Goal: Task Accomplishment & Management: Use online tool/utility

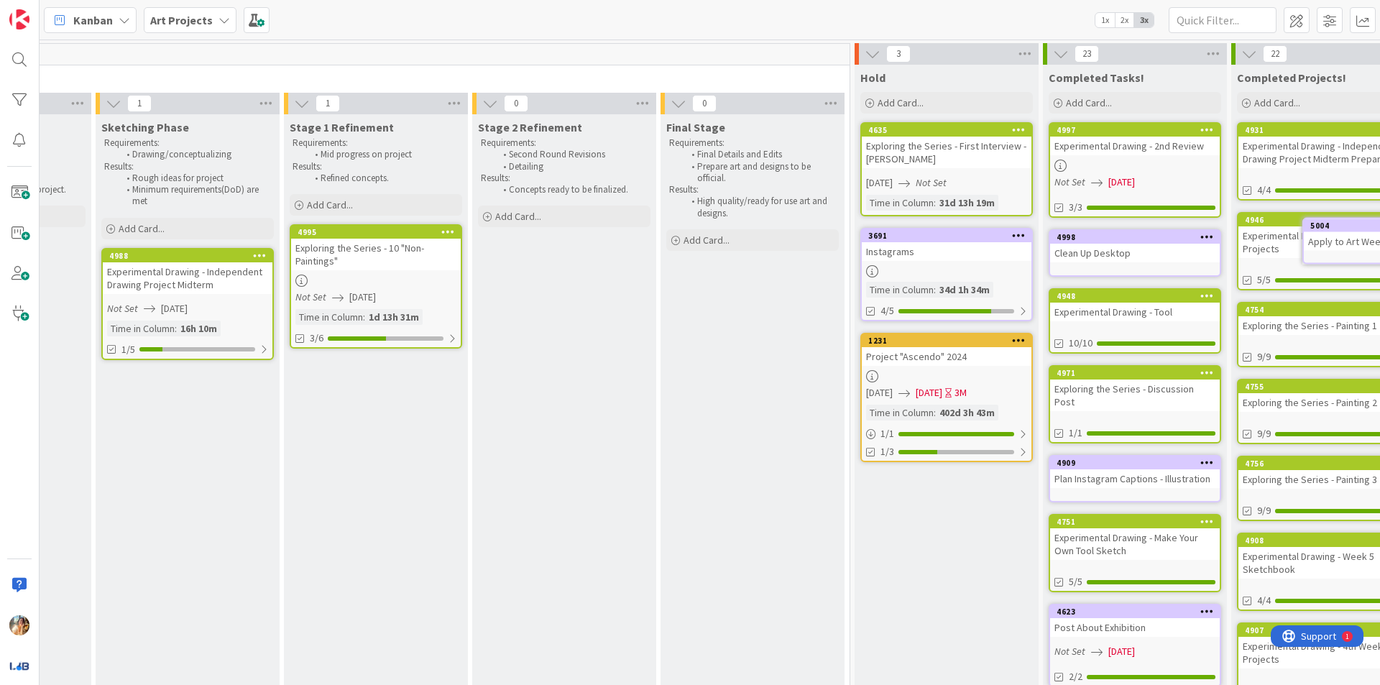
scroll to position [0, 847]
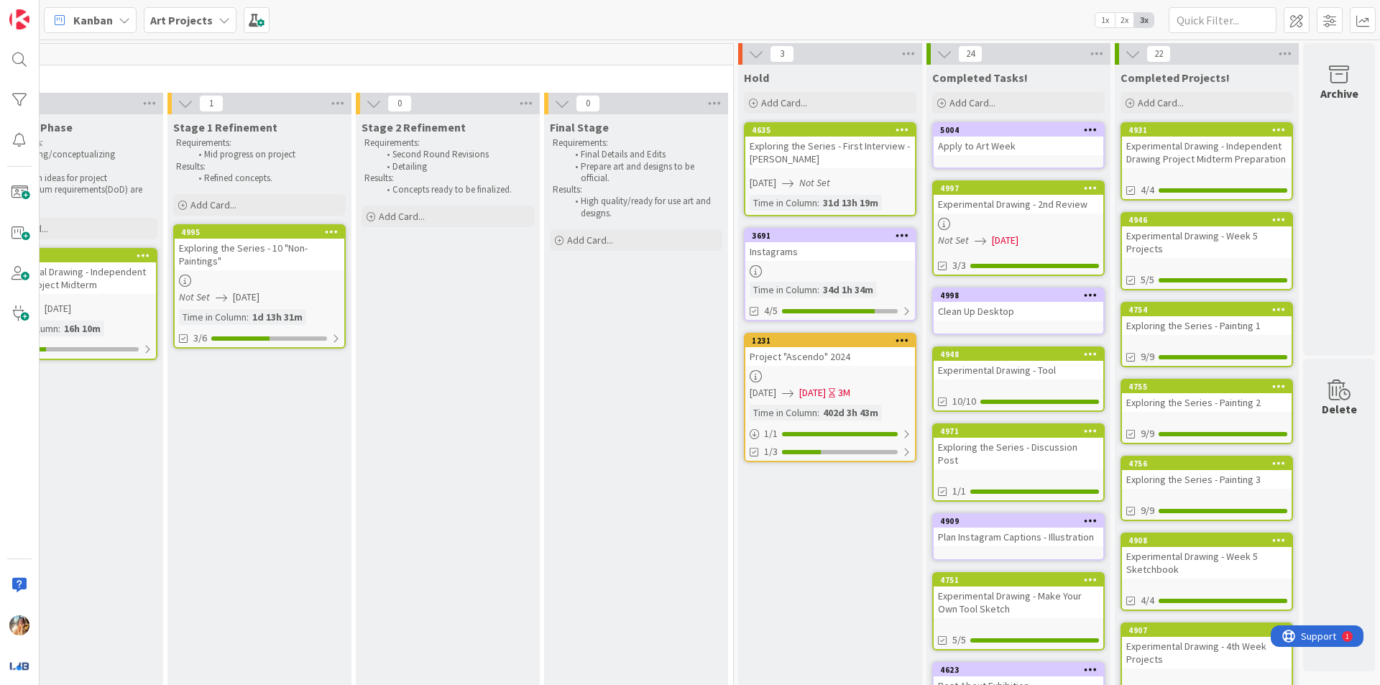
click at [652, 671] on div "Final Stage Requirements: Final Details and Edits Prepare art and designs to be…" at bounding box center [636, 569] width 184 height 911
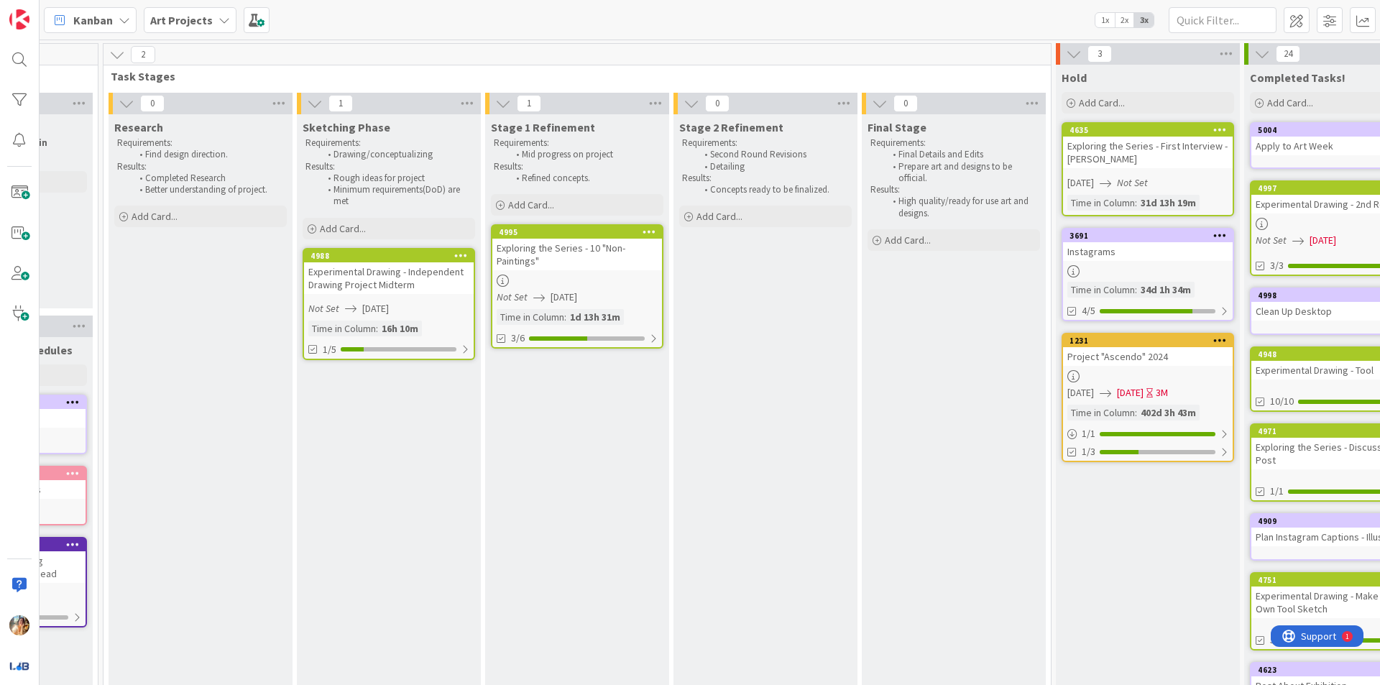
scroll to position [0, 589]
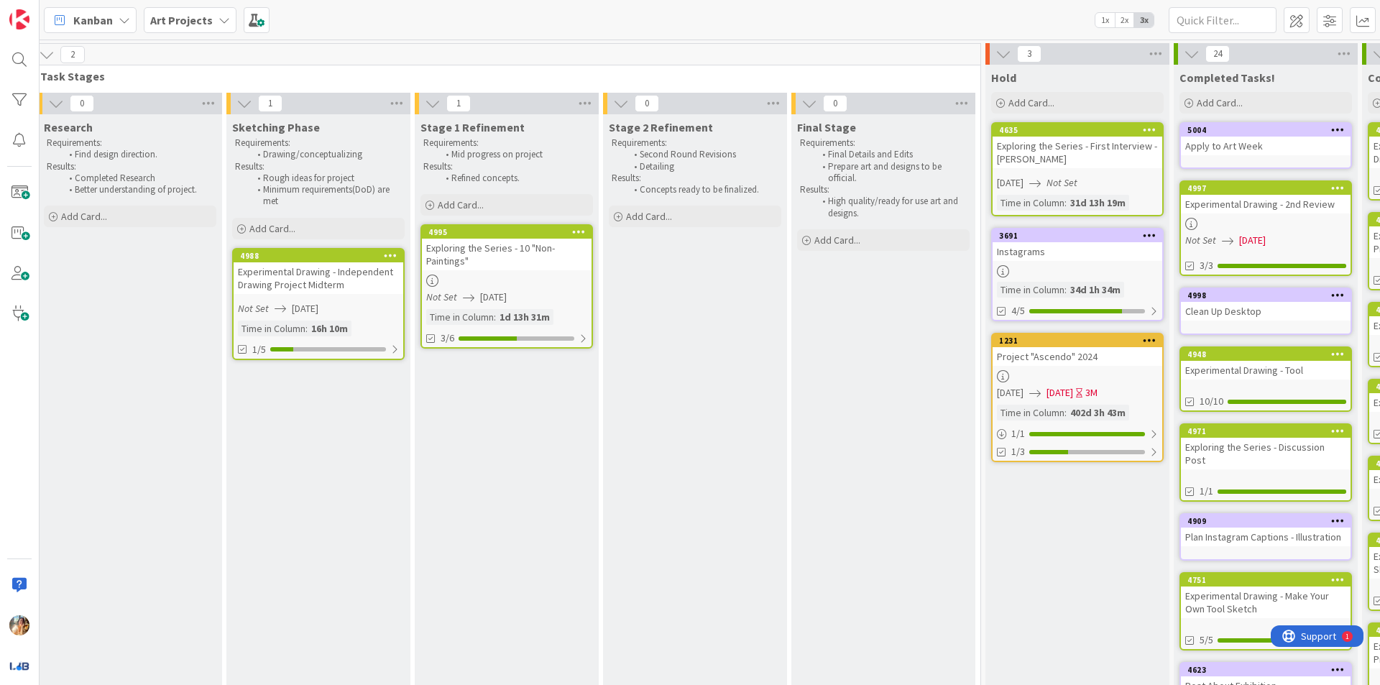
click at [470, 272] on div "4995 Exploring the Series - 10 "Non-Paintings" Not Set [DATE] Time in [GEOGRAPH…" at bounding box center [506, 286] width 172 height 124
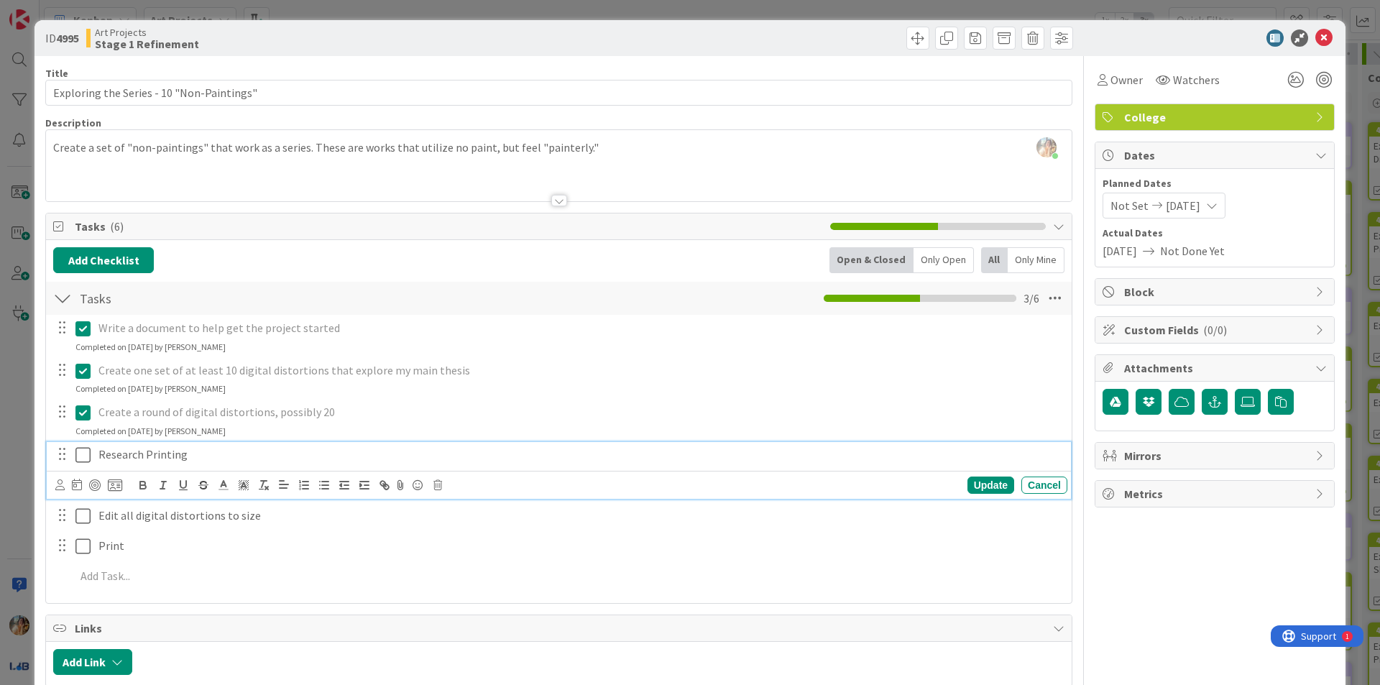
click at [233, 458] on p "Research Printing" at bounding box center [579, 454] width 963 height 17
drag, startPoint x: 120, startPoint y: 452, endPoint x: 202, endPoint y: 459, distance: 82.2
click at [202, 459] on p "Research Printing" at bounding box center [579, 454] width 963 height 17
click at [189, 459] on p "Research Printing - Call in the Morning" at bounding box center [579, 454] width 963 height 17
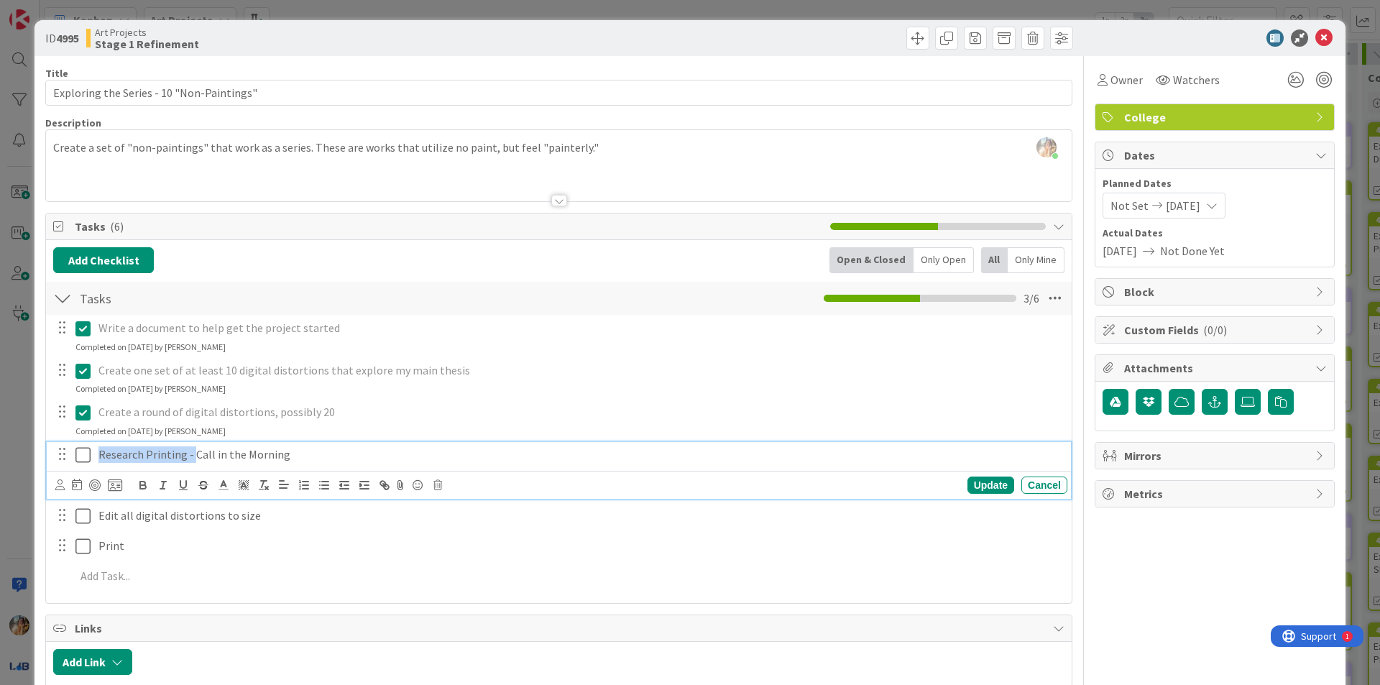
drag, startPoint x: 189, startPoint y: 459, endPoint x: 70, endPoint y: 459, distance: 118.6
click at [70, 459] on div "Research Printing - Call in the Morning" at bounding box center [559, 454] width 1015 height 25
click at [209, 483] on icon "button" at bounding box center [203, 485] width 13 height 13
click at [83, 459] on icon at bounding box center [82, 454] width 15 height 17
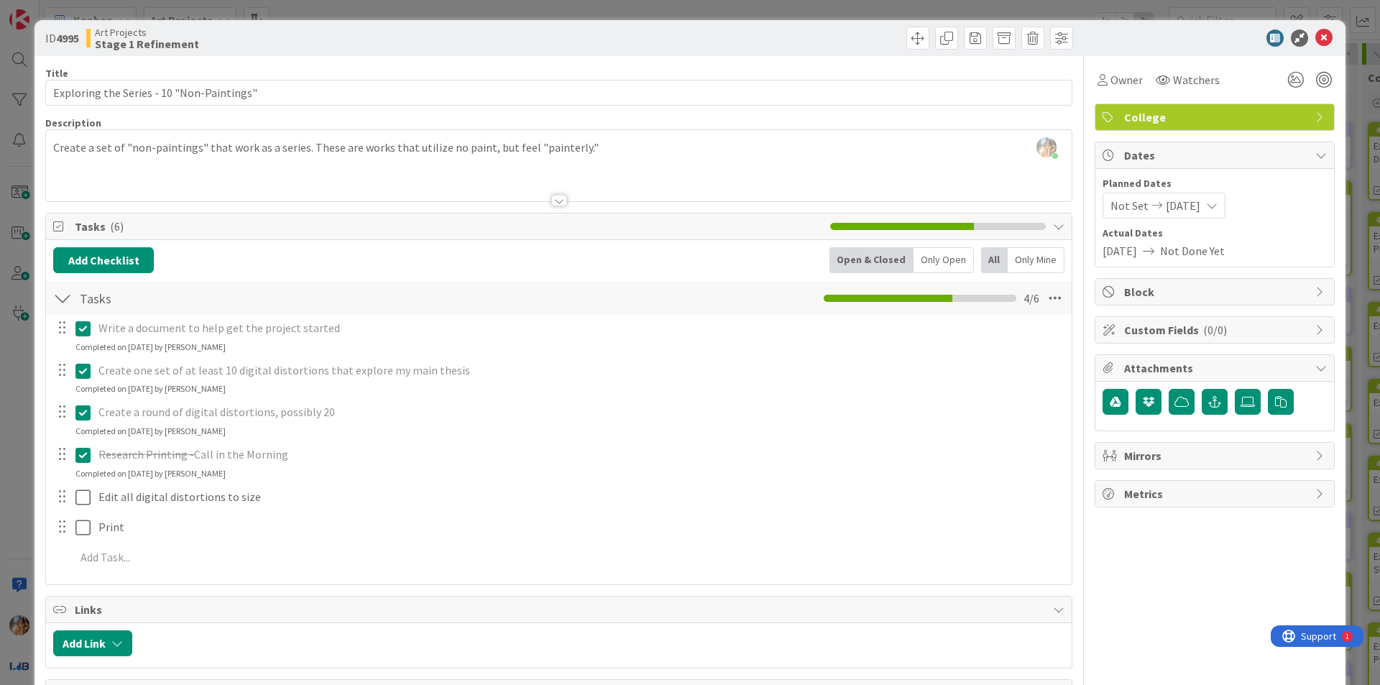
click at [185, 249] on div "Add Checklist Open & Closed Only Open All Only Mine" at bounding box center [558, 260] width 1011 height 26
click at [0, 356] on div "ID 4995 Art Projects Stage 1 Refinement Title 41 / 128 Exploring the Series - 1…" at bounding box center [690, 342] width 1380 height 685
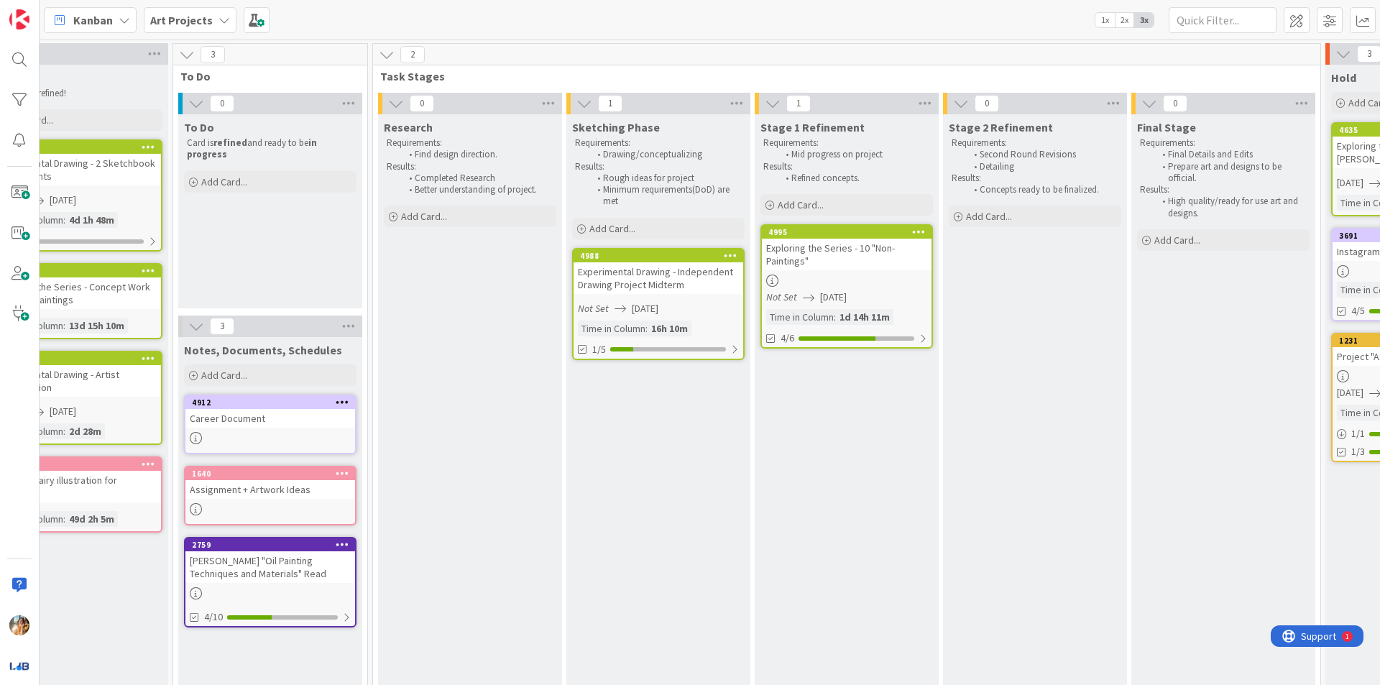
scroll to position [0, 174]
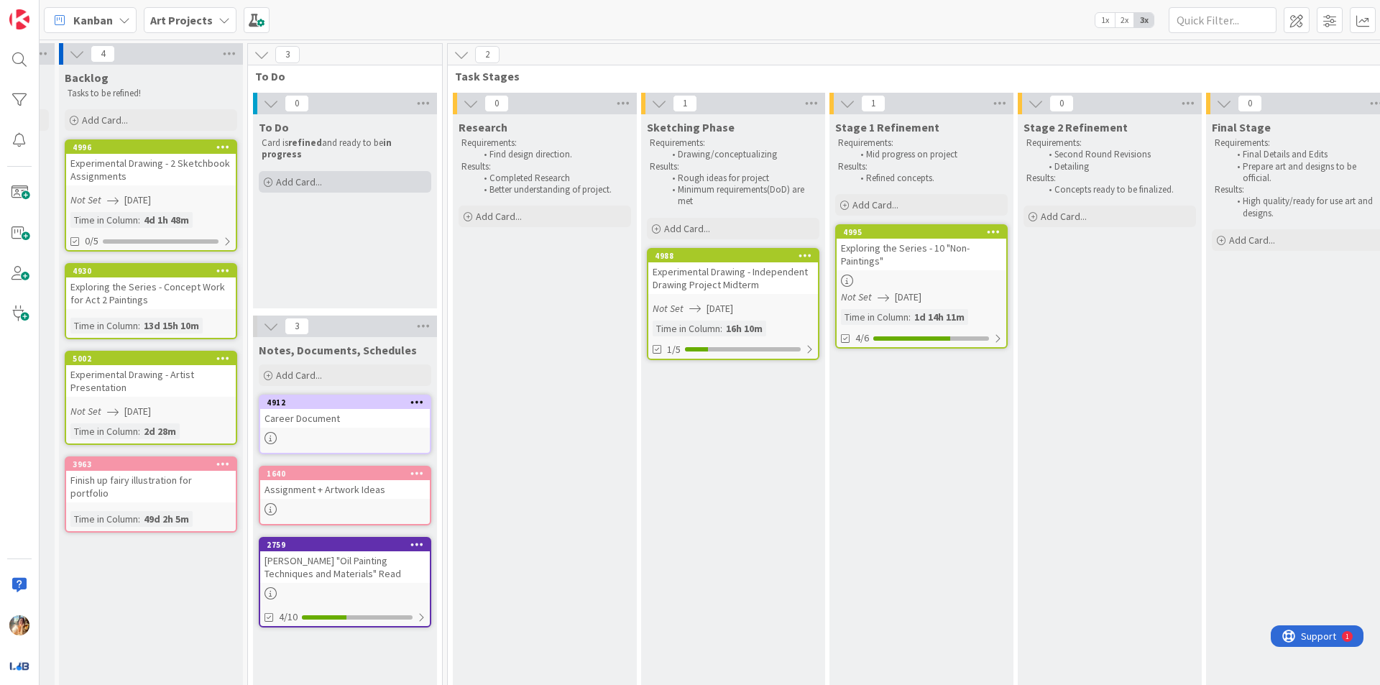
click at [349, 188] on div "Add Card..." at bounding box center [345, 182] width 172 height 22
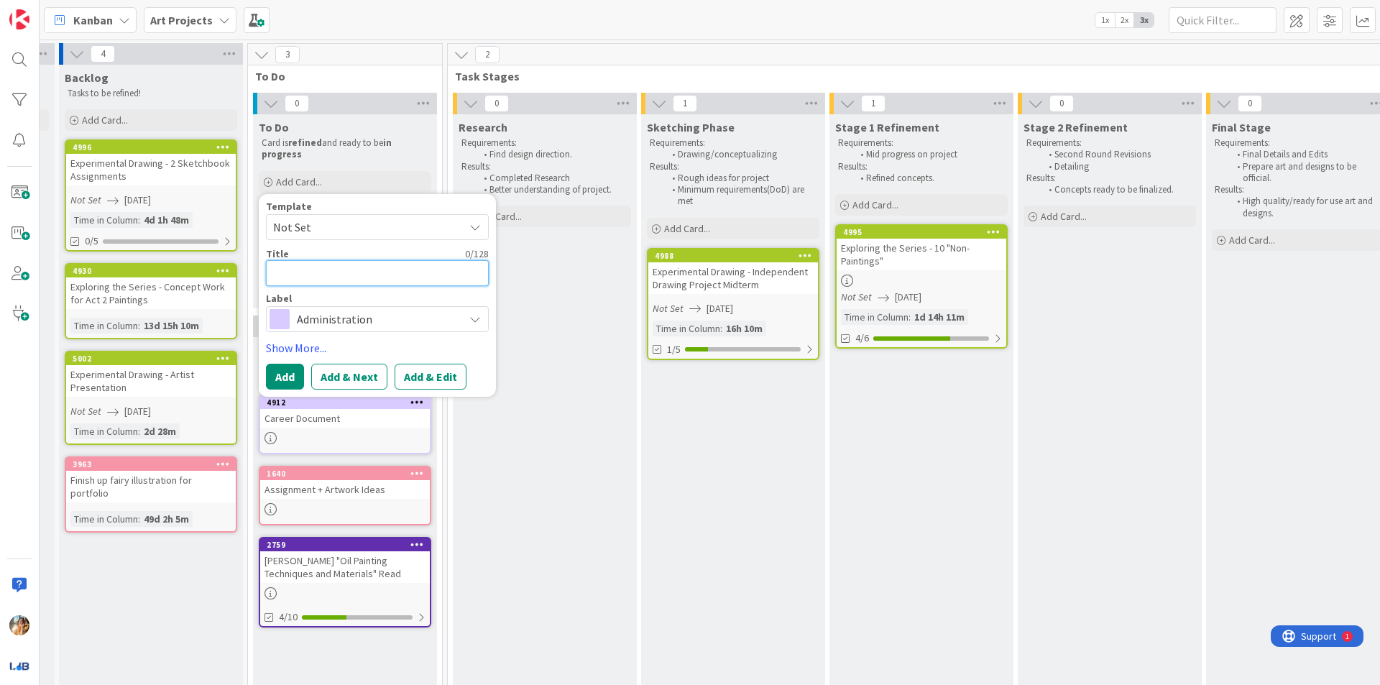
type textarea "P"
type textarea "x"
type textarea "Po"
type textarea "x"
type textarea "Pos"
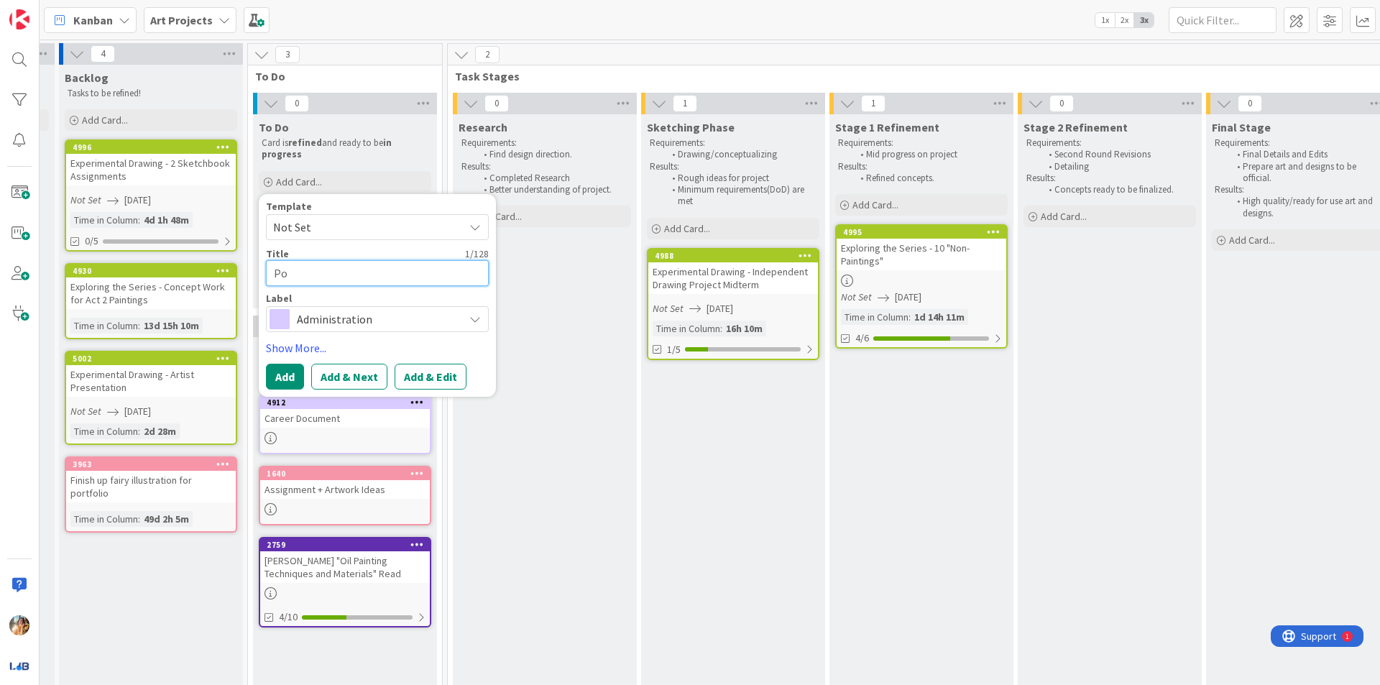
type textarea "x"
type textarea "Post"
type textarea "x"
type textarea "Poste"
type textarea "x"
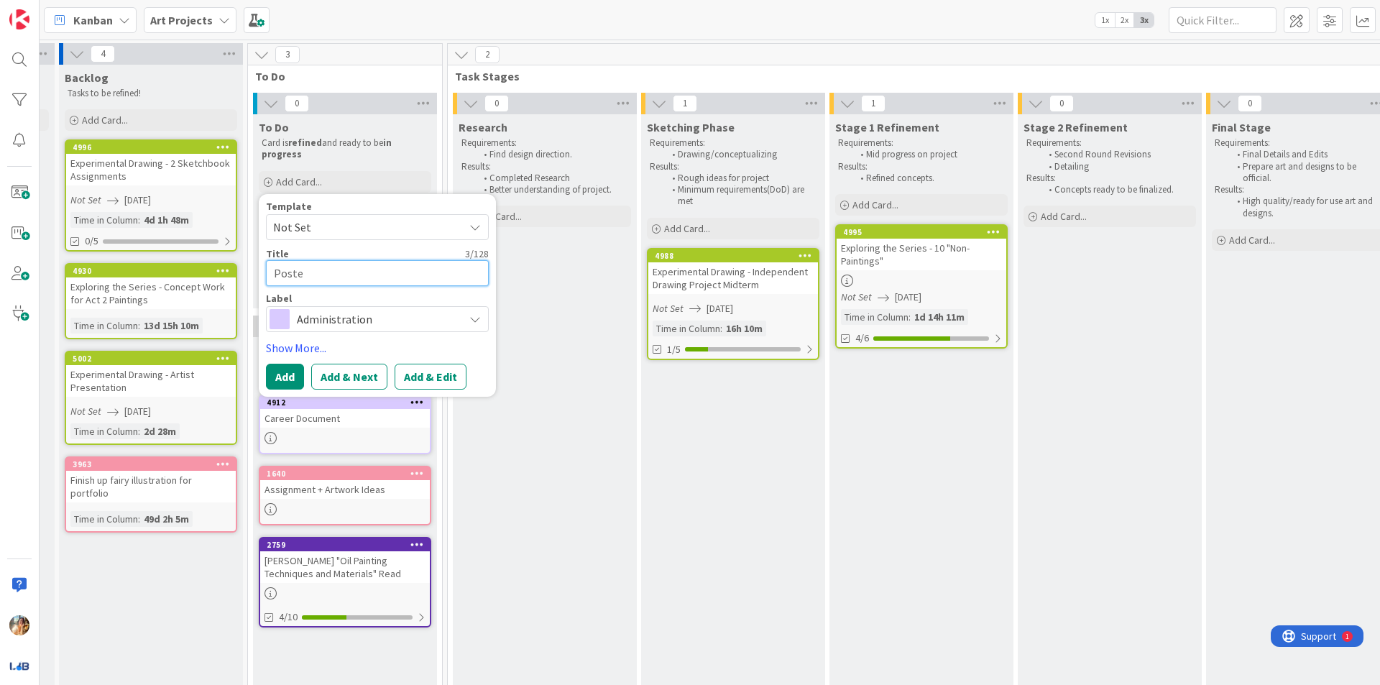
type textarea "Poster"
type textarea "x"
type textarea "Poster"
type textarea "x"
type textarea "Poster C"
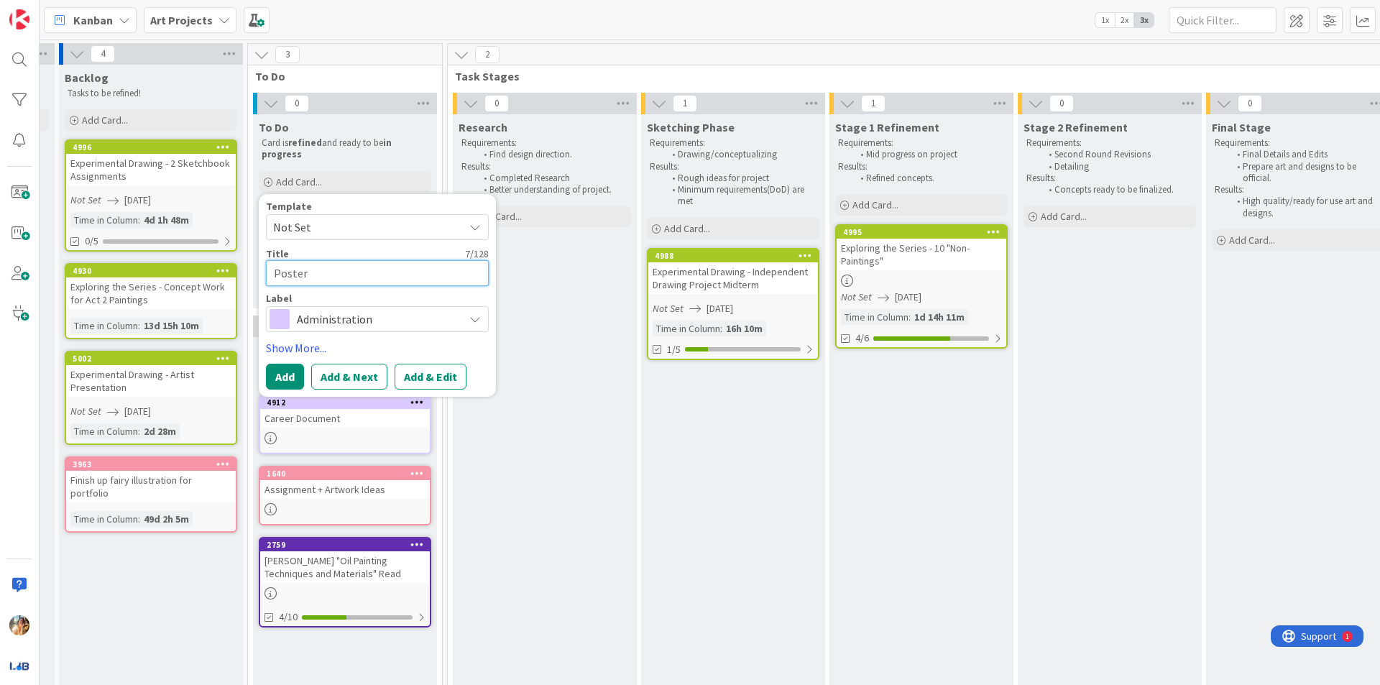
type textarea "x"
type textarea "Poster Co"
type textarea "x"
type textarea "Poster Con"
type textarea "x"
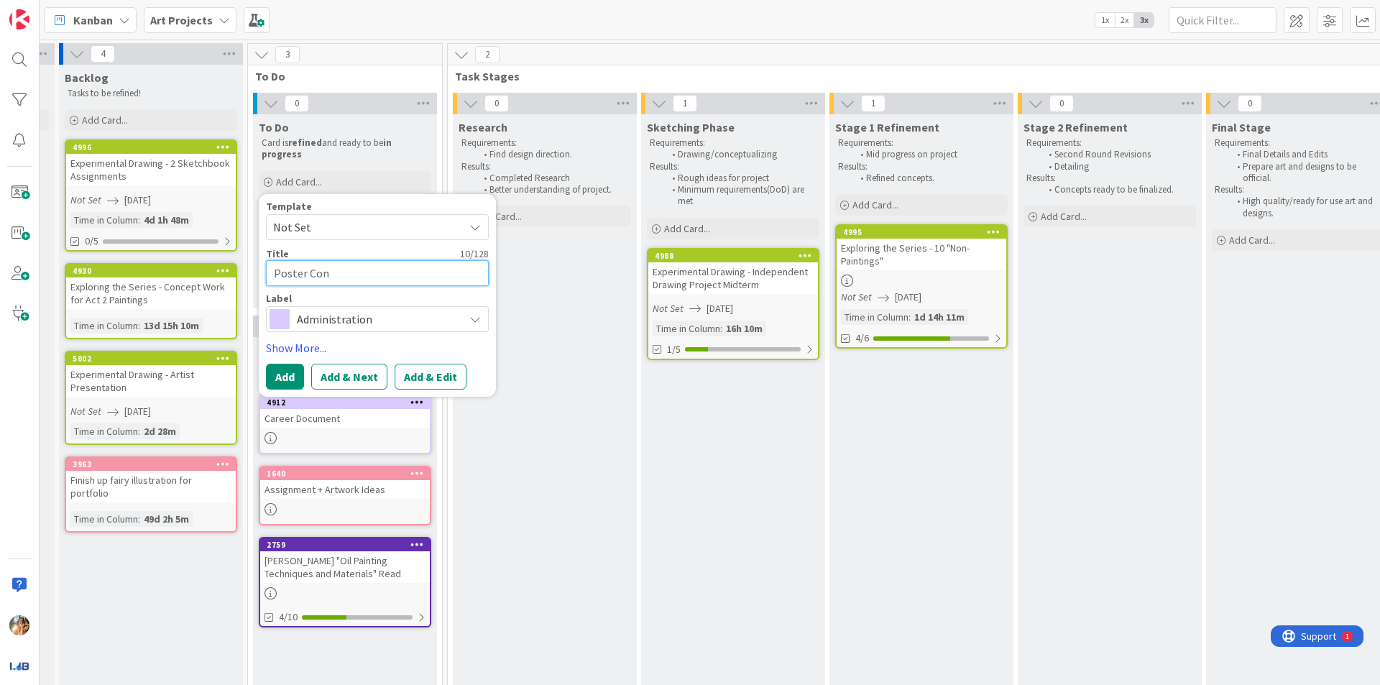
type textarea "Poster Cont"
type textarea "x"
type textarea "Poster [PERSON_NAME]"
type textarea "x"
type textarea "Poster Contes"
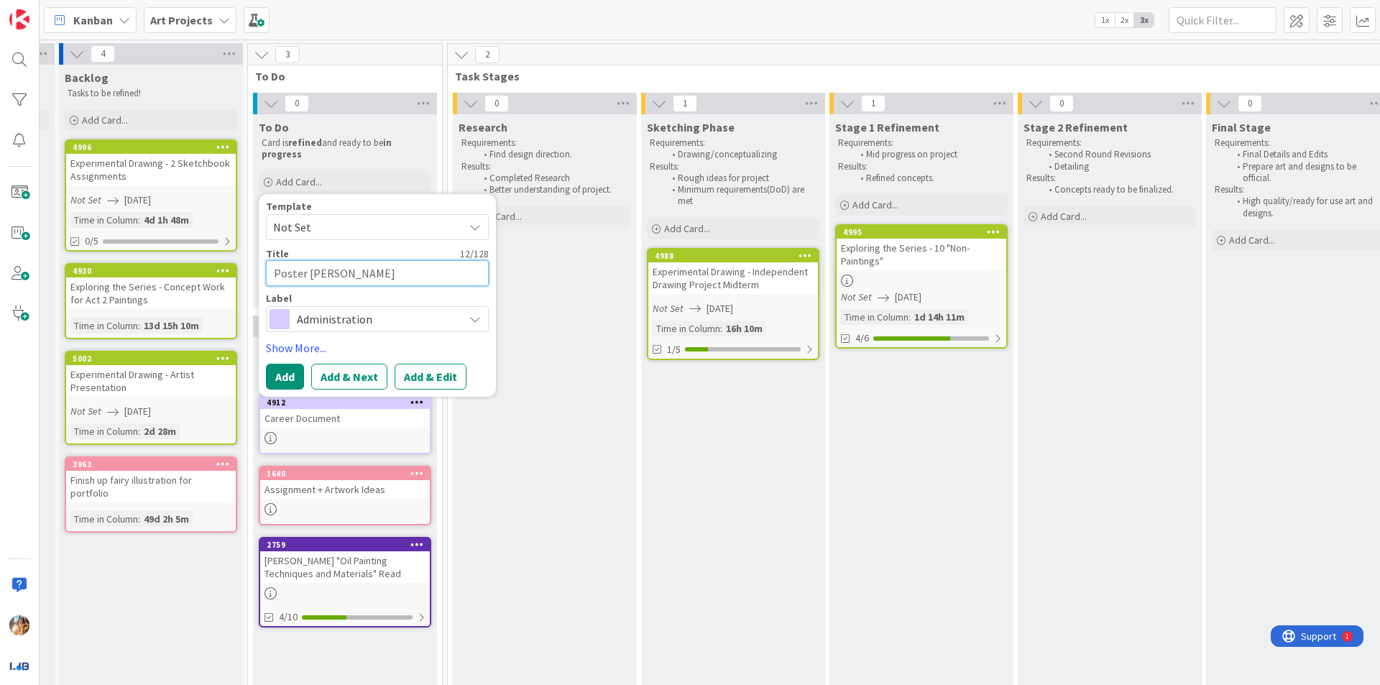
type textarea "x"
type textarea "Poster Contest"
type textarea "x"
type textarea "Poster Contest"
type textarea "x"
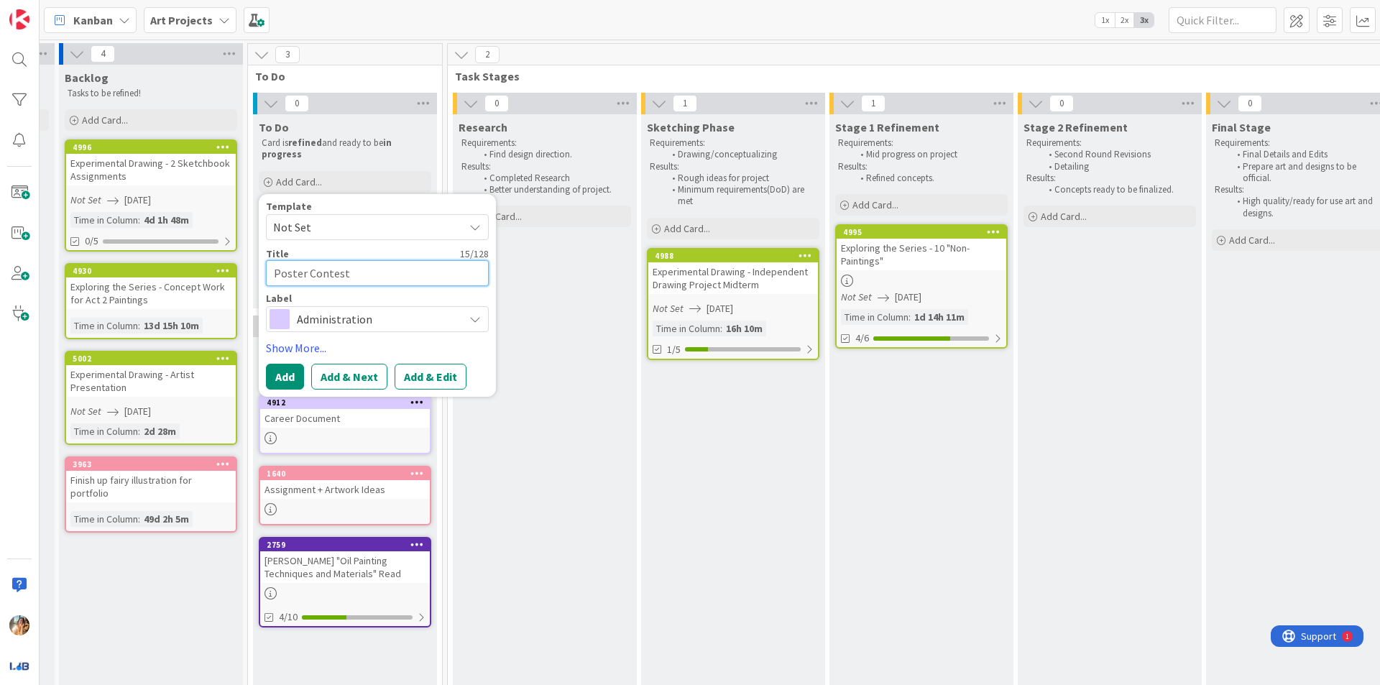
type textarea "Poster Contest F"
type textarea "x"
type textarea "Poster Contest Fo"
type textarea "x"
type textarea "Poster Contest Fol"
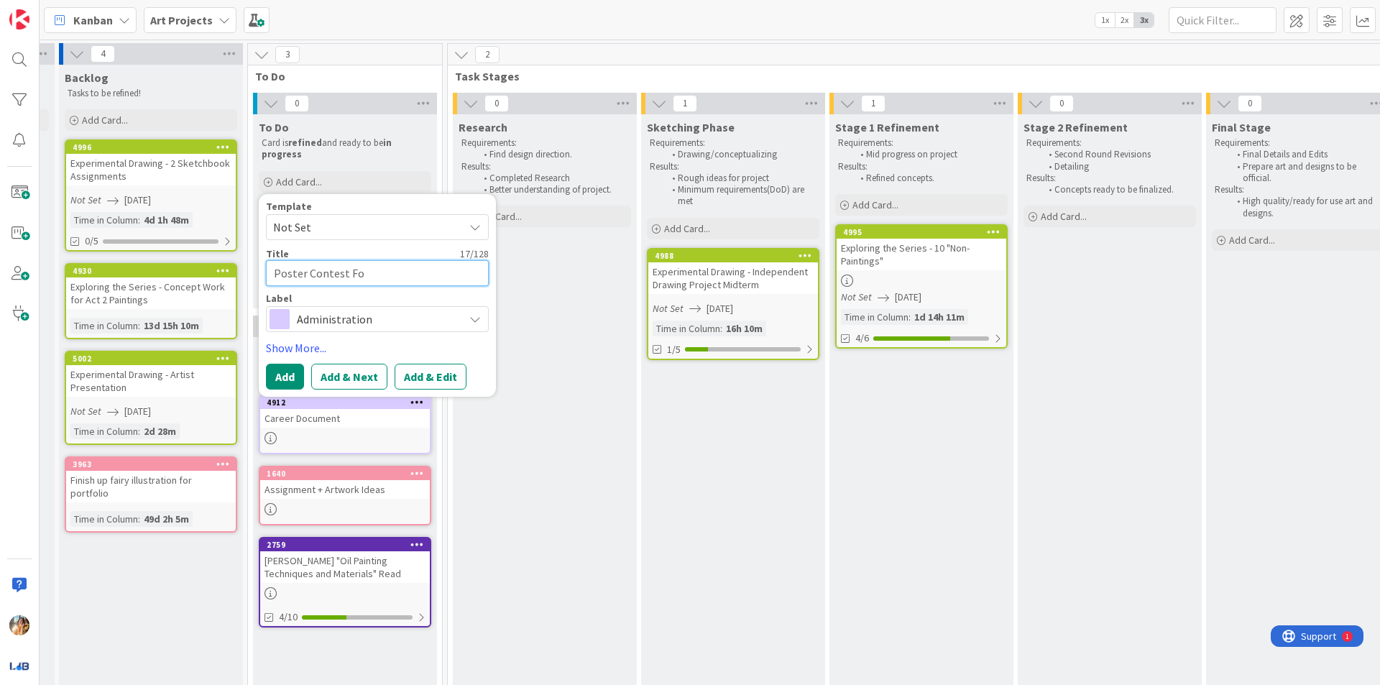
type textarea "x"
type textarea "Poster Contest Foll"
type textarea "x"
type textarea "Poster Contest Follu"
type textarea "x"
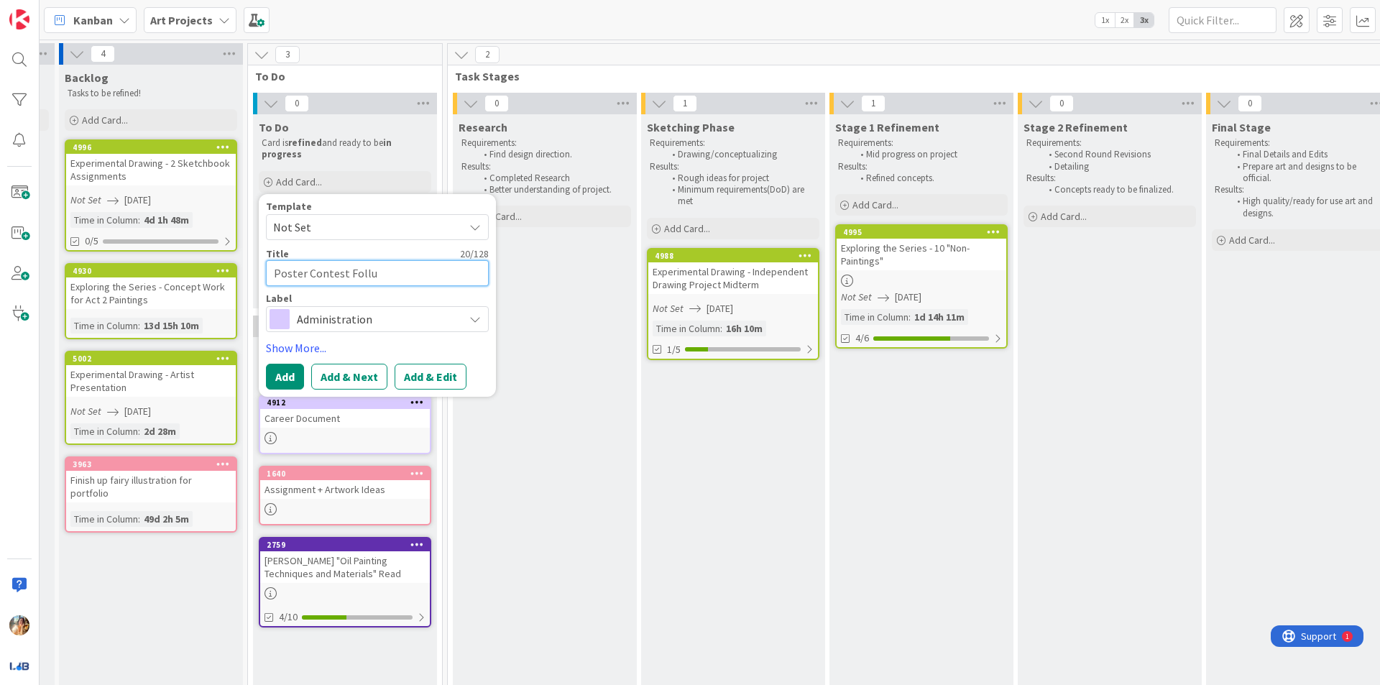
type textarea "Poster Contest Follup"
type textarea "x"
type textarea "Poster Contest Follup-"
type textarea "x"
type textarea "Poster Contest Follup-I"
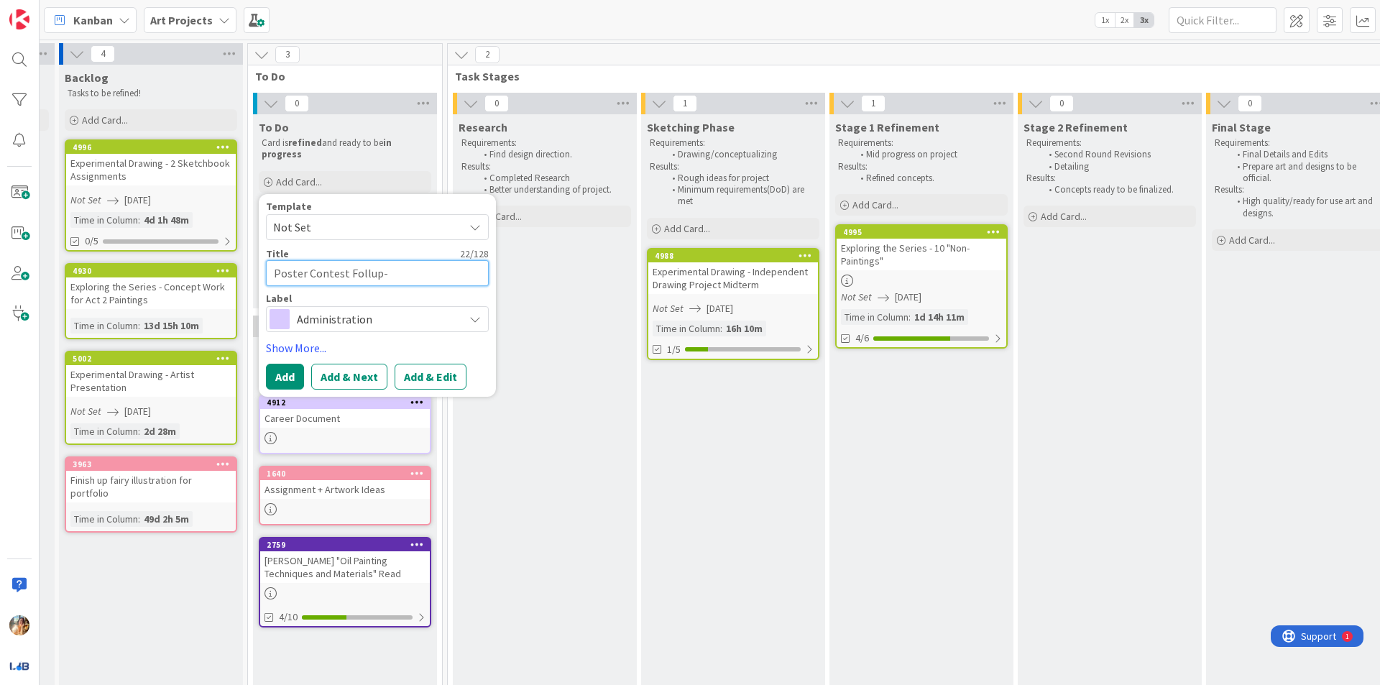
type textarea "x"
type textarea "Poster Contest Follup-"
type textarea "x"
type textarea "Poster Contest Follup-U"
type textarea "x"
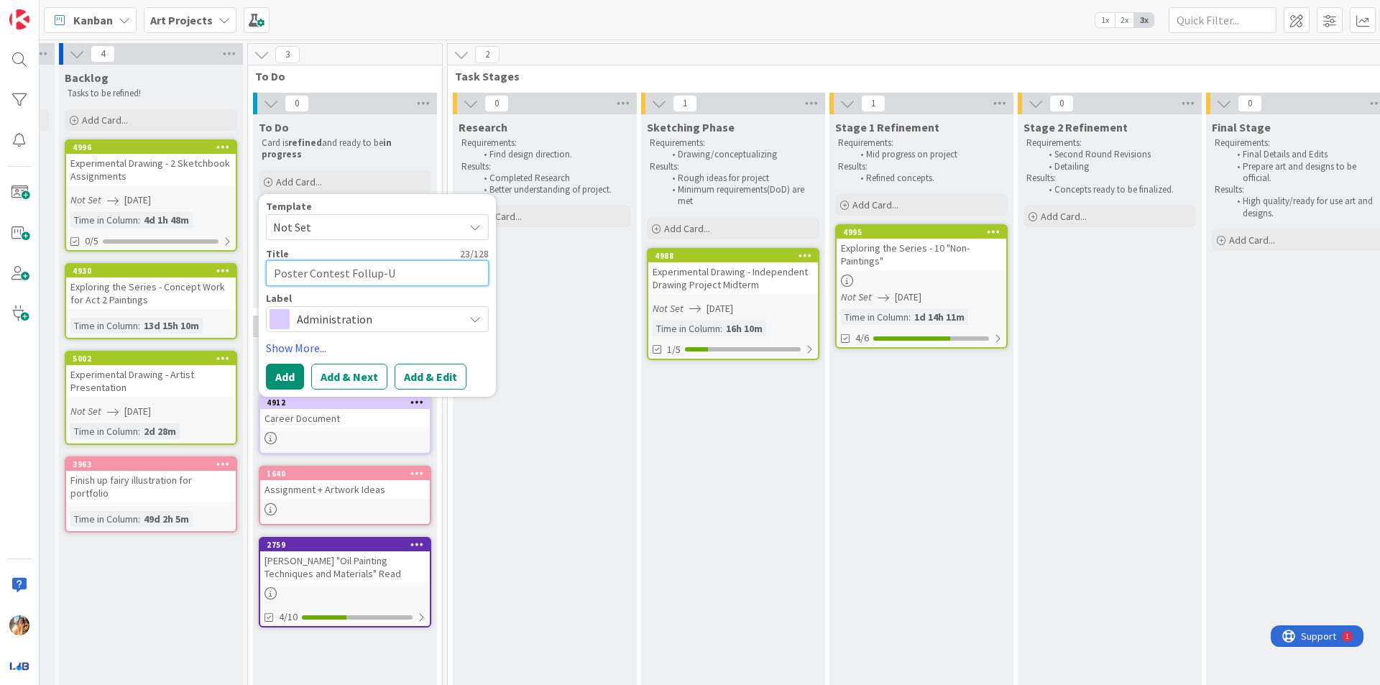
type textarea "Poster Contest Follup-Up"
type textarea "x"
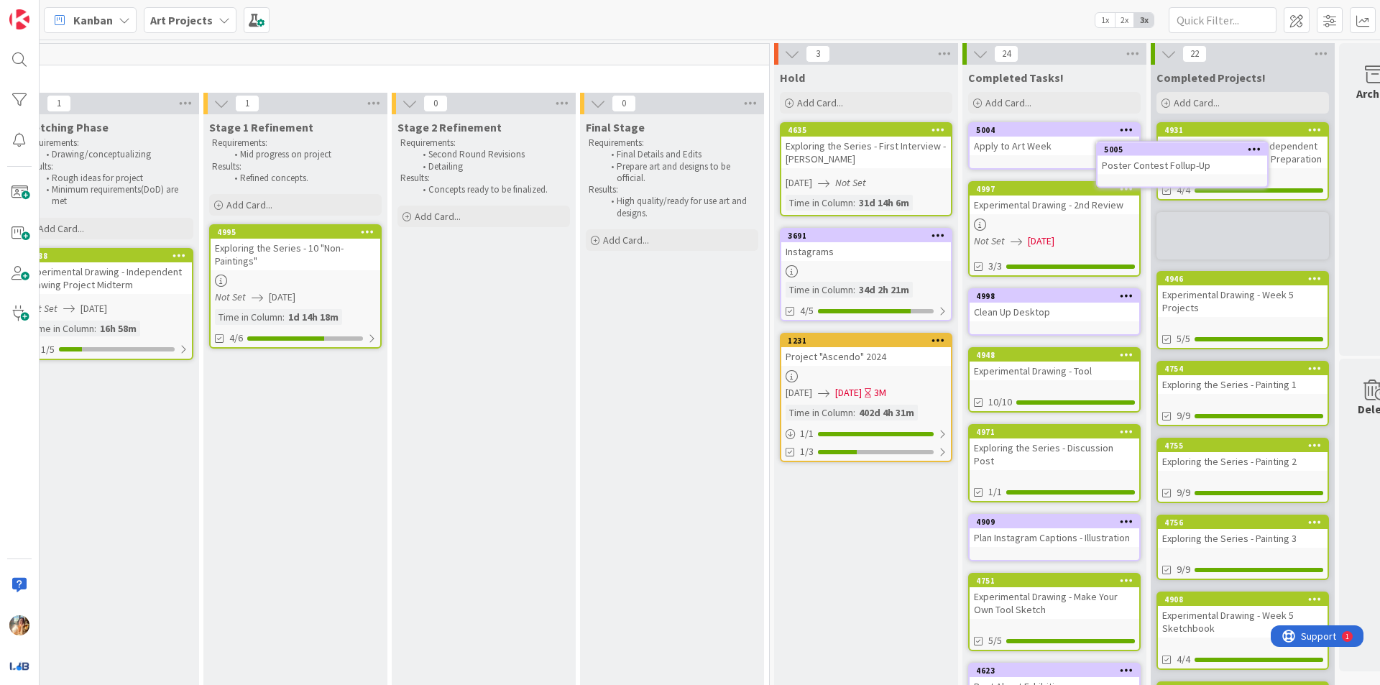
scroll to position [0, 847]
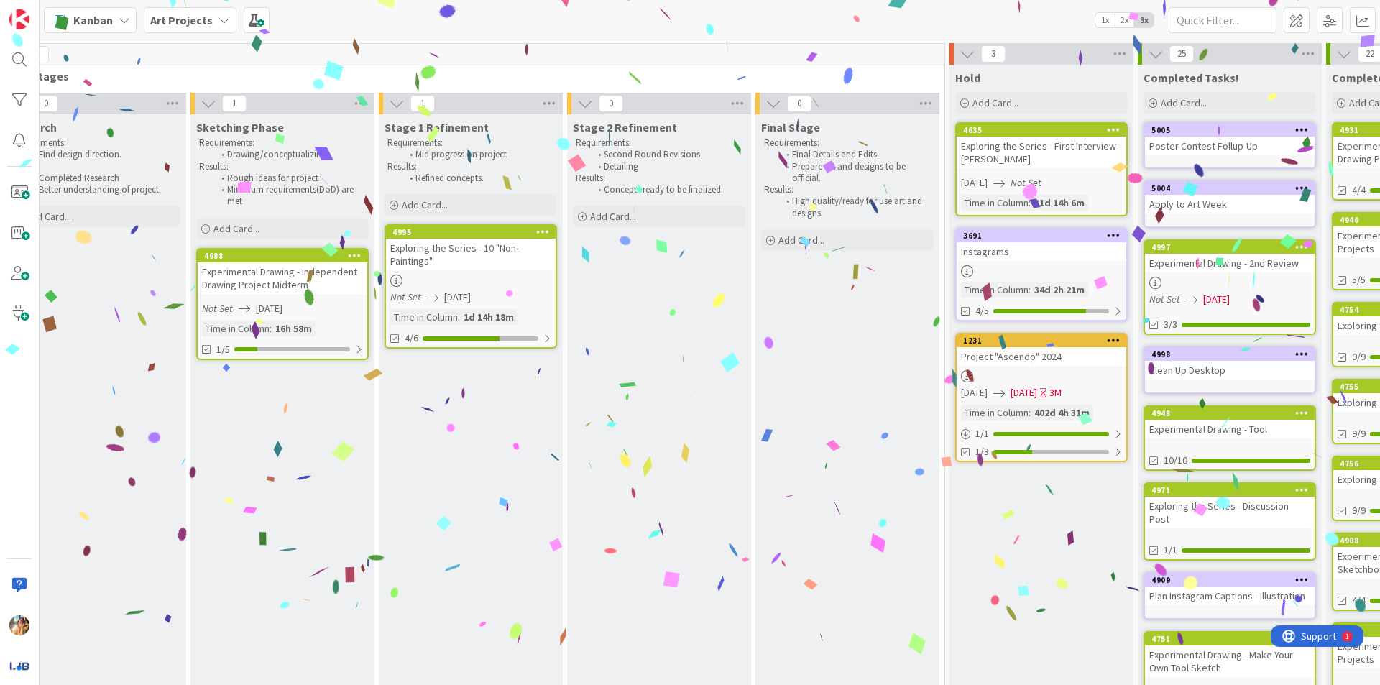
click at [498, 669] on div "0 Research Requirements: Find design direction. Results: Completed Research Bet…" at bounding box center [470, 563] width 941 height 940
click at [186, 669] on div "Research Requirements: Find design direction. Results: Completed Research Bette…" at bounding box center [94, 569] width 184 height 911
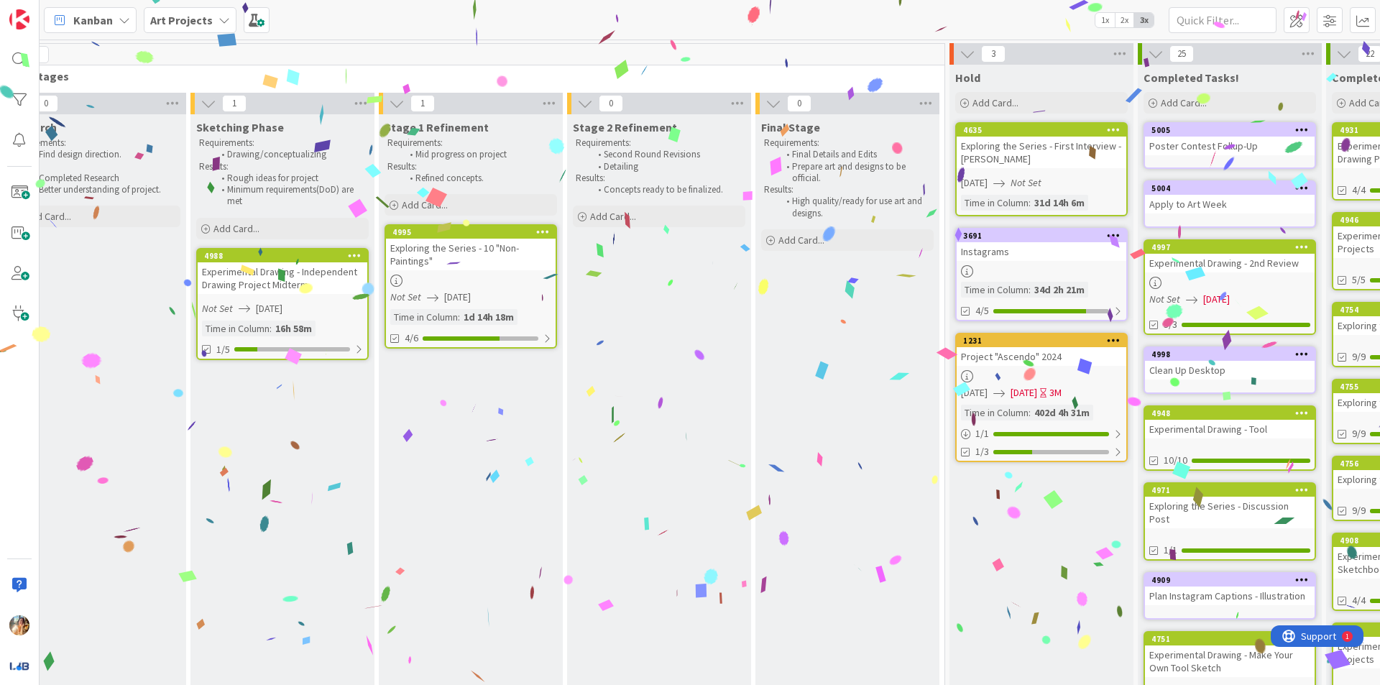
scroll to position [0, 310]
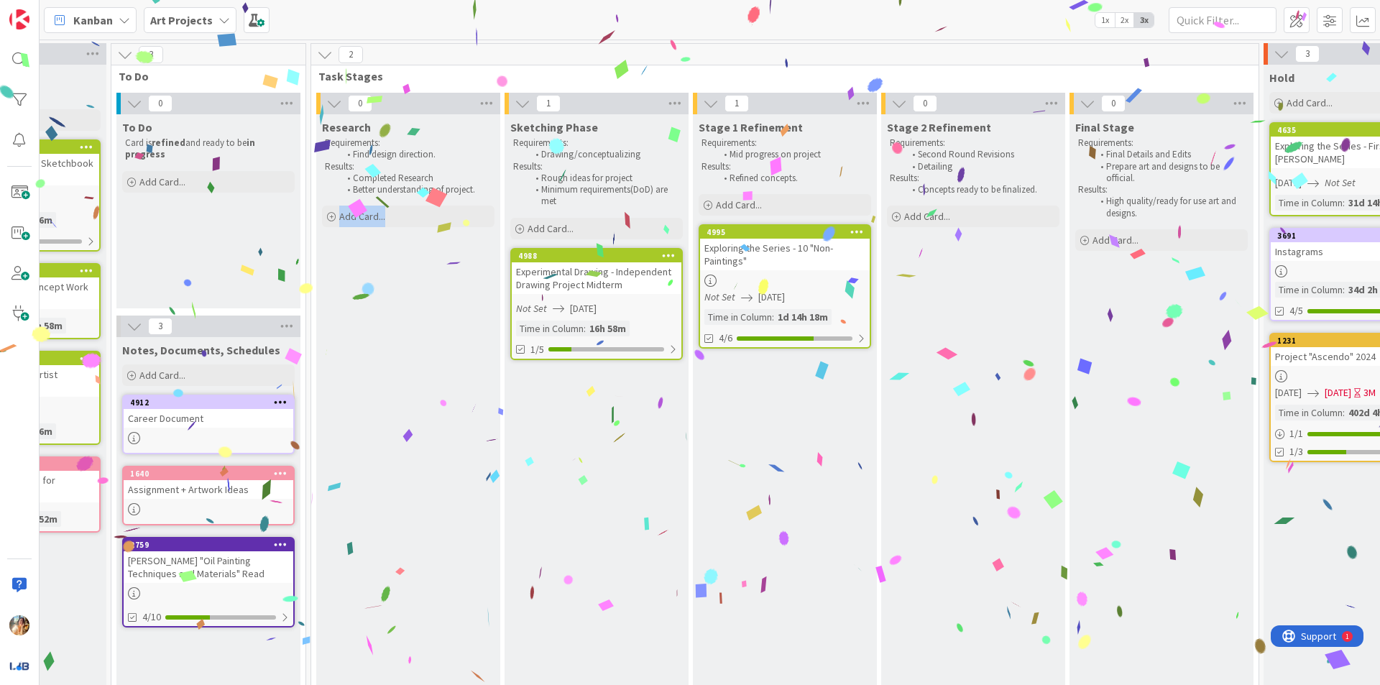
click at [498, 669] on div "Research Requirements: Find design direction. Results: Completed Research Bette…" at bounding box center [408, 569] width 184 height 911
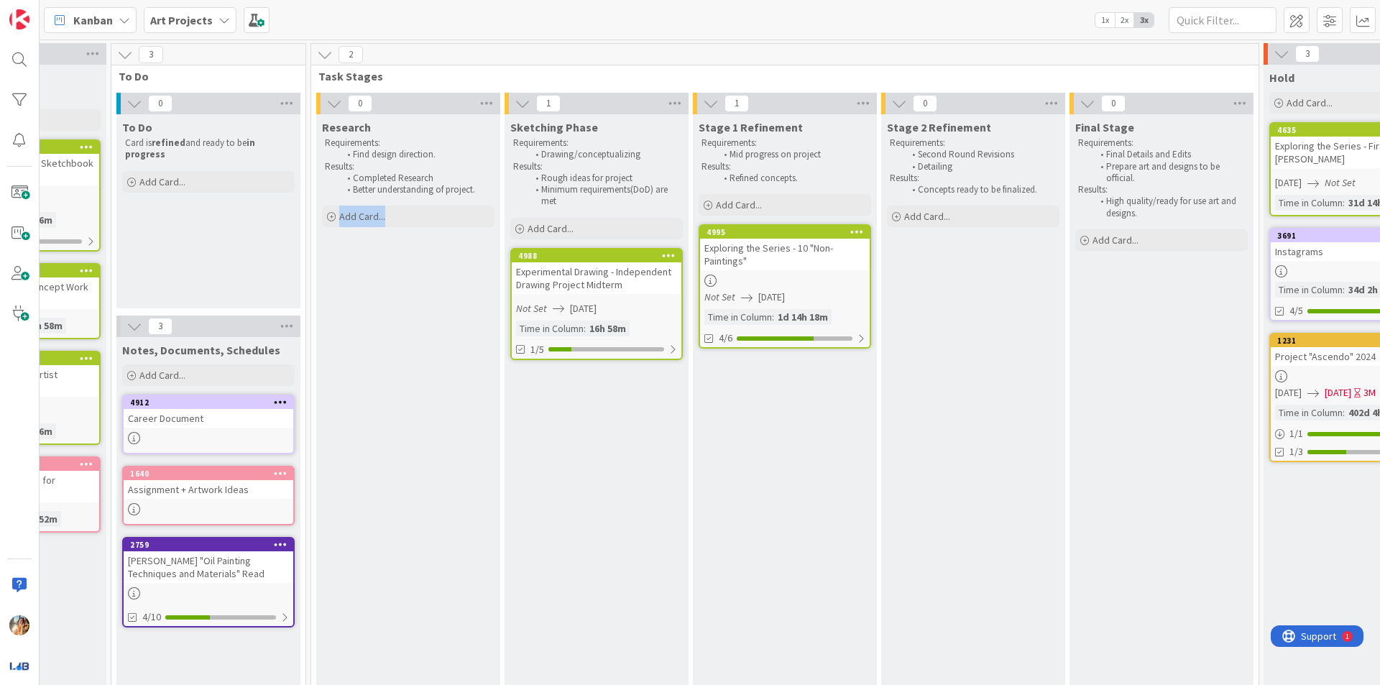
click at [349, 250] on div "Research Requirements: Find design direction. Results: Completed Research Bette…" at bounding box center [408, 569] width 184 height 911
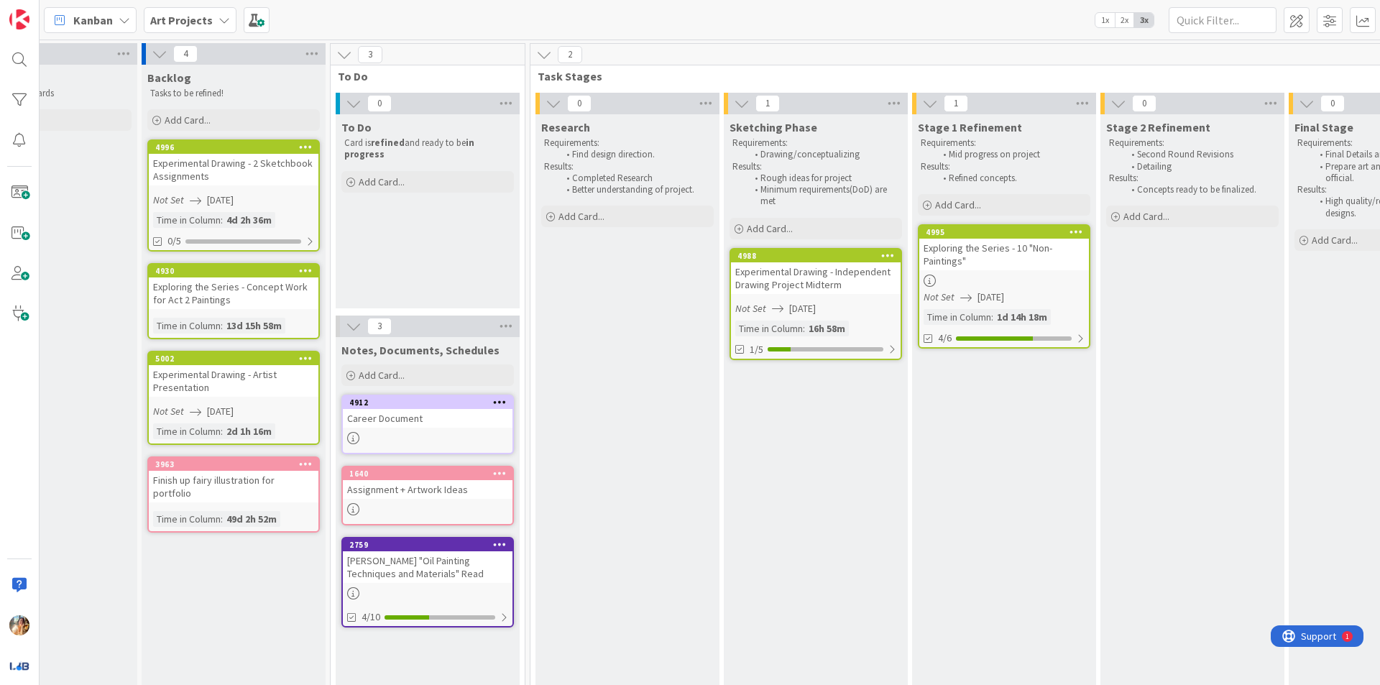
scroll to position [0, 55]
